Goal: Task Accomplishment & Management: Use online tool/utility

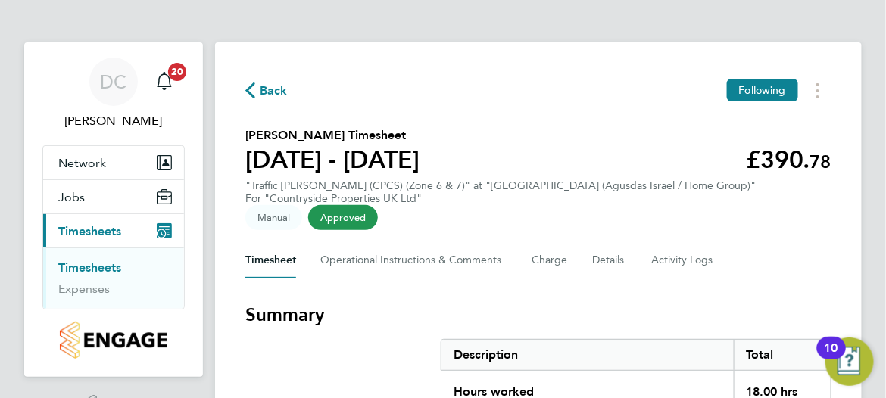
click at [90, 264] on link "Timesheets" at bounding box center [89, 267] width 63 height 14
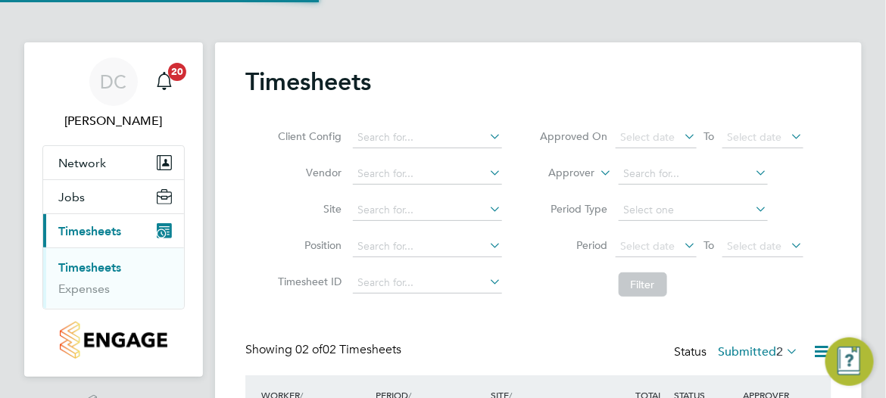
scroll to position [38, 112]
click at [487, 211] on icon at bounding box center [487, 208] width 0 height 21
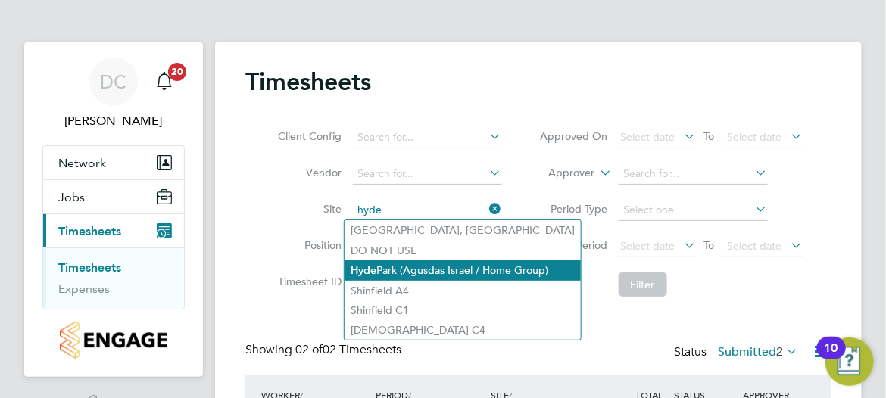
click at [412, 270] on li "Hyde Park (Agusdas Israel / Home Group)" at bounding box center [463, 270] width 236 height 20
type input "[GEOGRAPHIC_DATA] (Agusdas Israel / Home Group)"
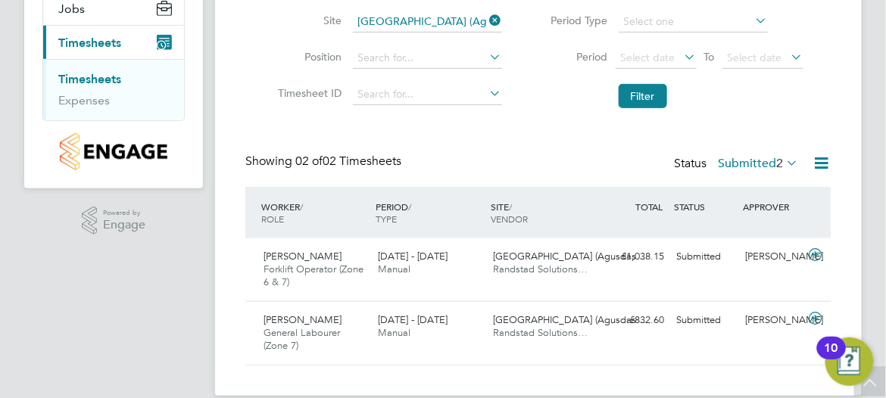
scroll to position [208, 0]
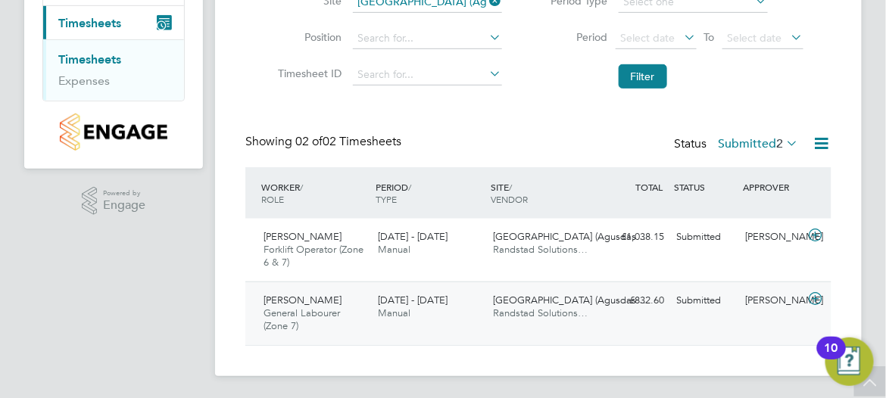
click at [806, 298] on icon at bounding box center [815, 299] width 19 height 12
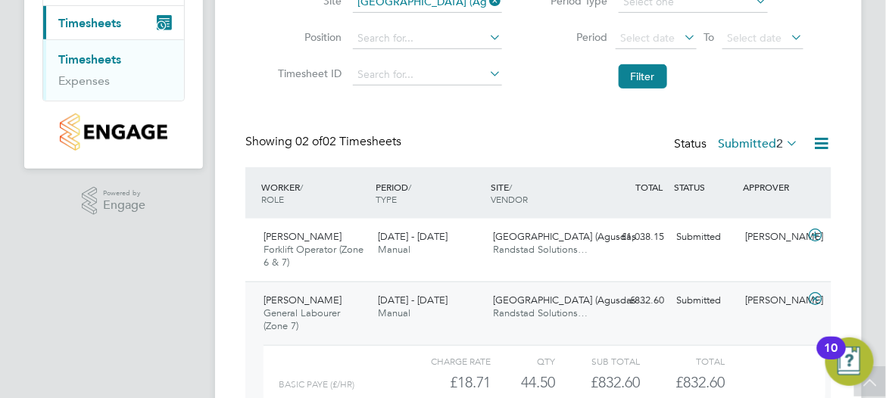
scroll to position [347, 0]
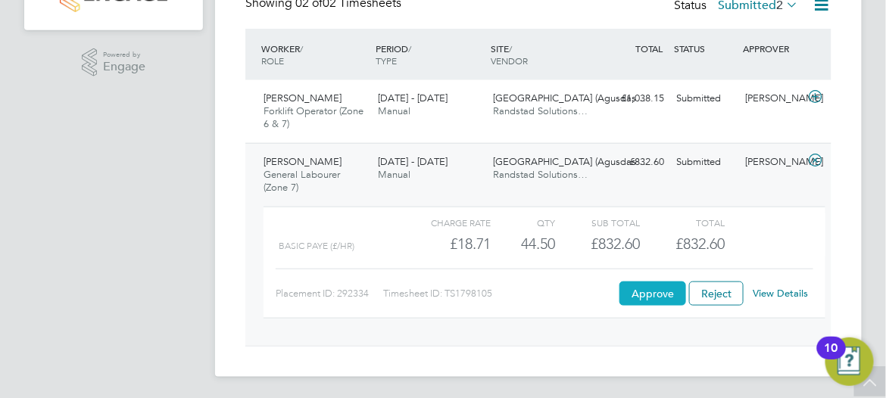
click at [657, 295] on button "Approve" at bounding box center [652, 294] width 67 height 24
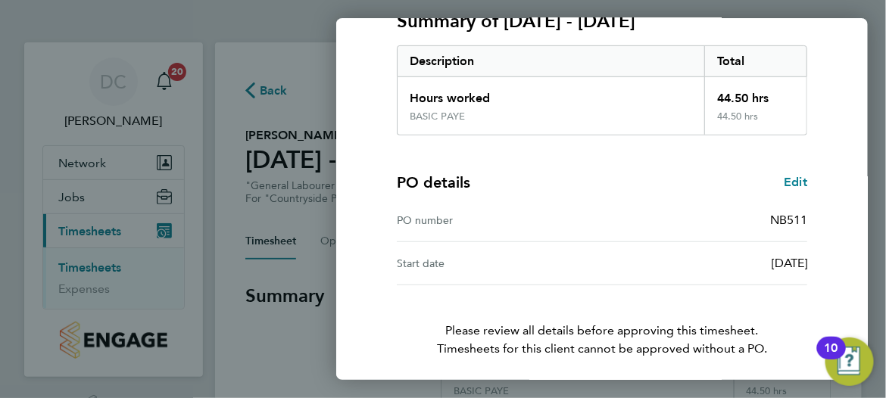
scroll to position [282, 0]
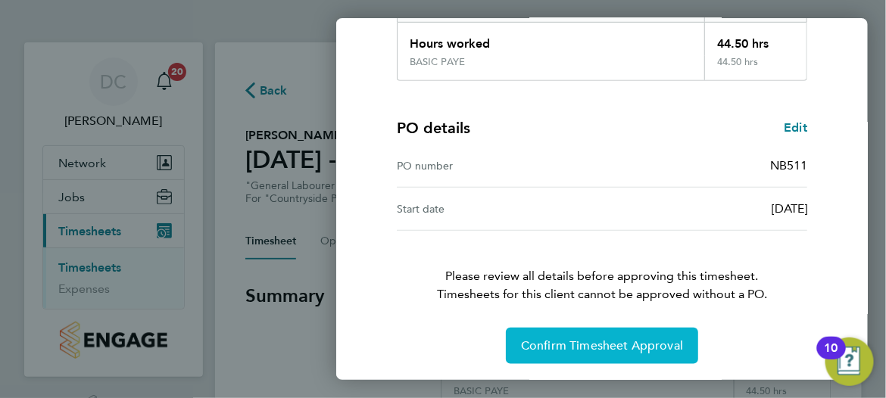
click at [560, 342] on span "Confirm Timesheet Approval" at bounding box center [602, 345] width 162 height 15
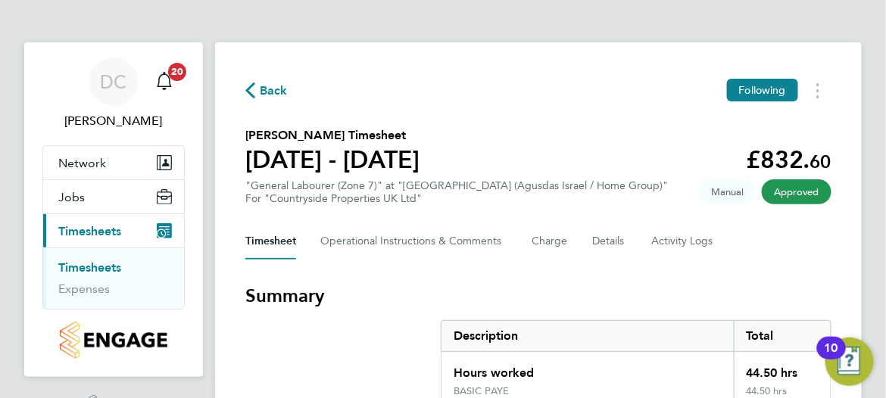
click at [86, 265] on link "Timesheets" at bounding box center [89, 267] width 63 height 14
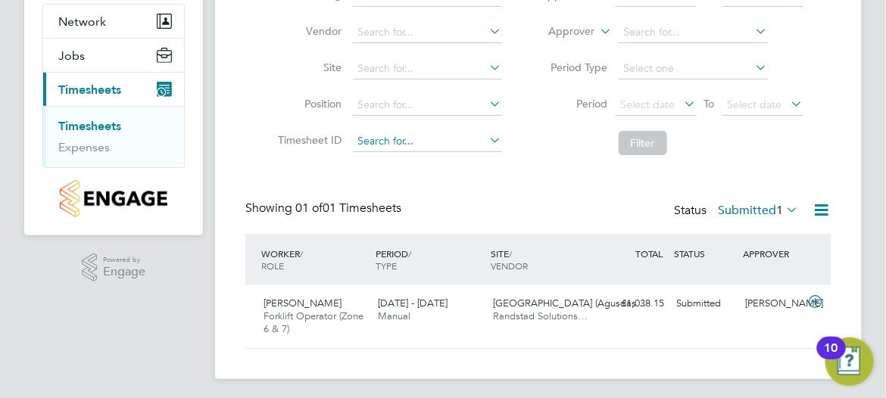
scroll to position [145, 0]
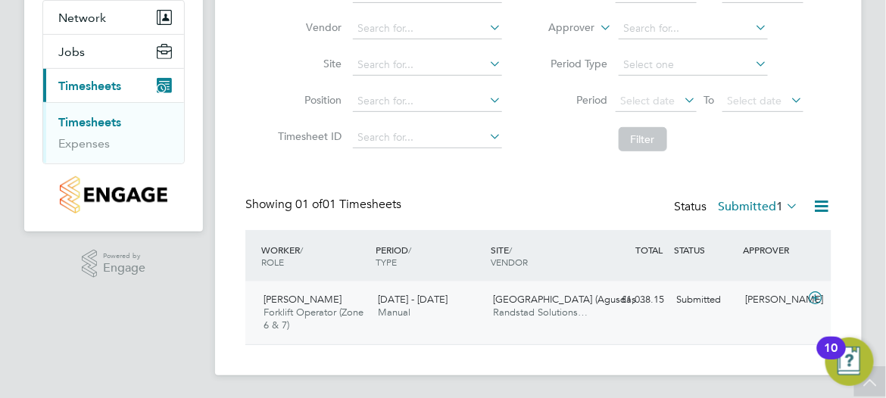
click at [806, 296] on icon at bounding box center [815, 298] width 19 height 12
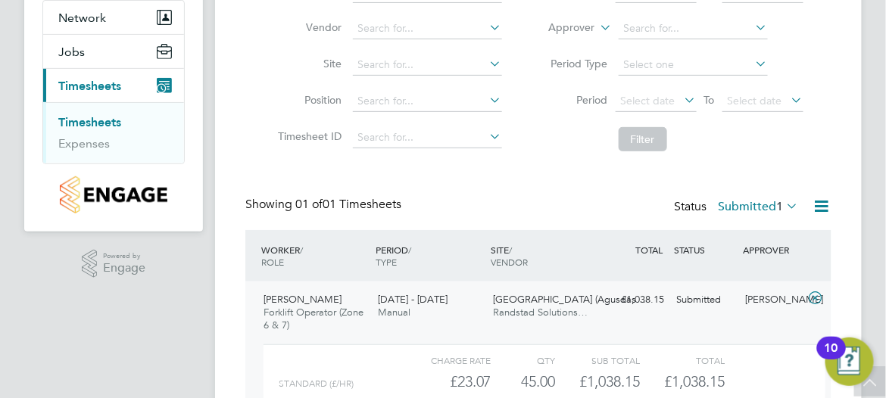
scroll to position [283, 0]
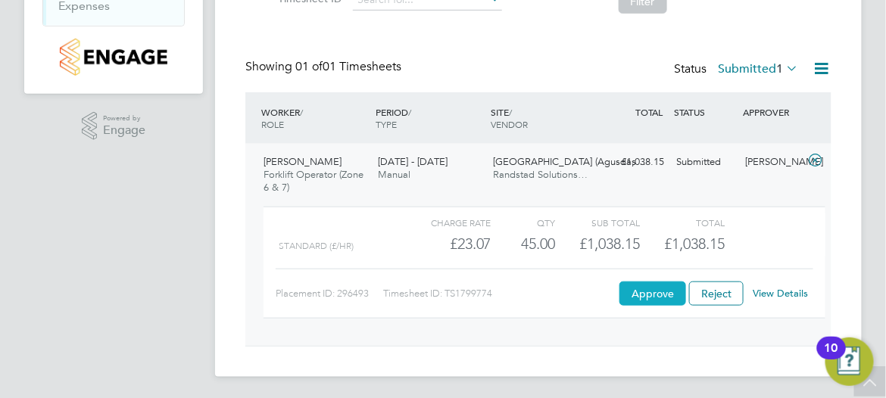
click at [651, 288] on button "Approve" at bounding box center [652, 294] width 67 height 24
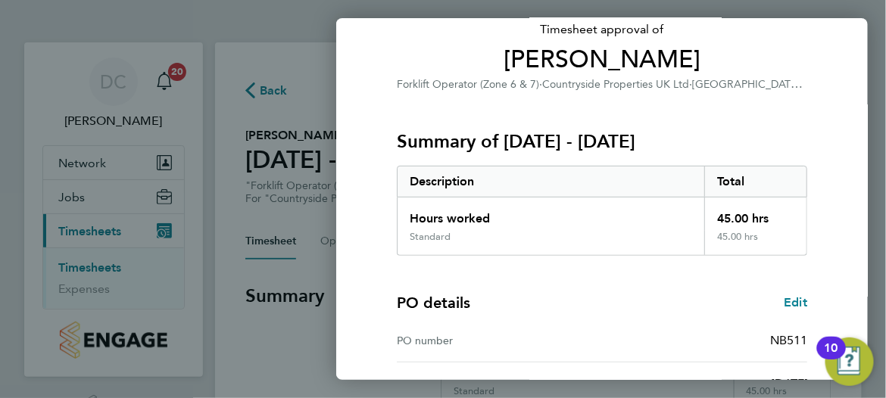
scroll to position [282, 0]
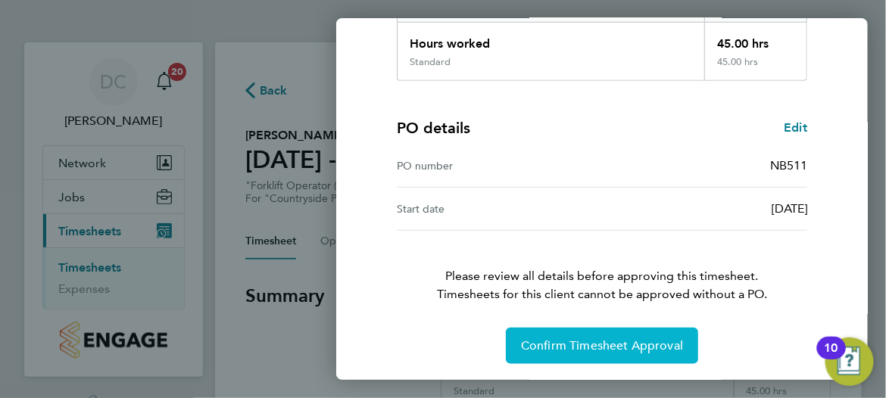
click at [582, 345] on span "Confirm Timesheet Approval" at bounding box center [602, 345] width 162 height 15
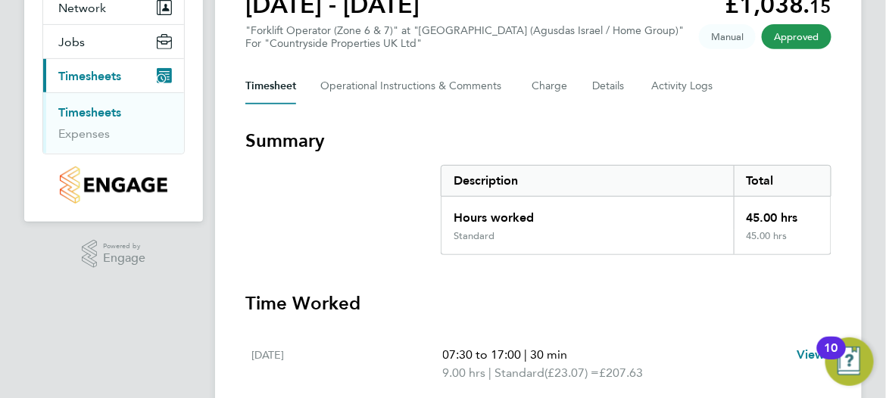
scroll to position [151, 0]
